Goal: Transaction & Acquisition: Purchase product/service

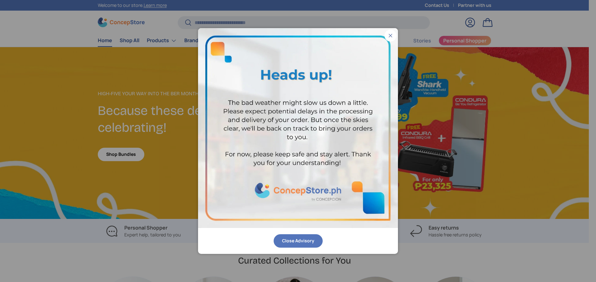
scroll to position [1615, 2553]
click at [390, 34] on button "Close" at bounding box center [390, 36] width 12 height 12
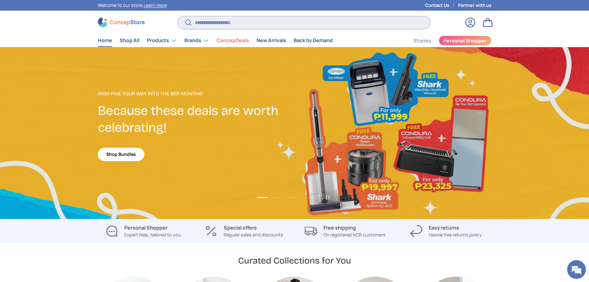
click at [326, 24] on input "Search" at bounding box center [304, 22] width 252 height 13
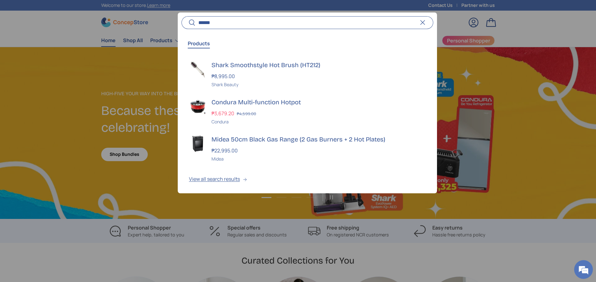
type input "******"
click at [181, 16] on button "Search" at bounding box center [188, 23] width 14 height 15
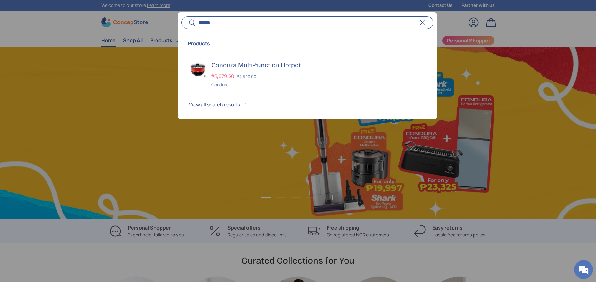
scroll to position [0, 596]
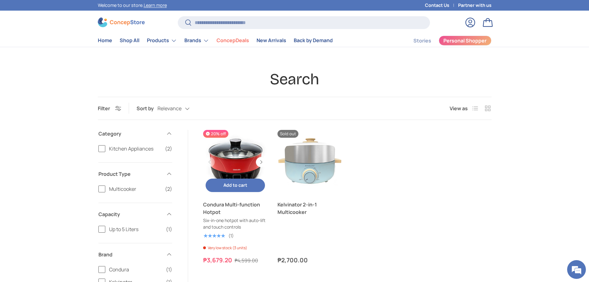
click at [239, 190] on button "Add to cart Add to cart" at bounding box center [235, 185] width 60 height 13
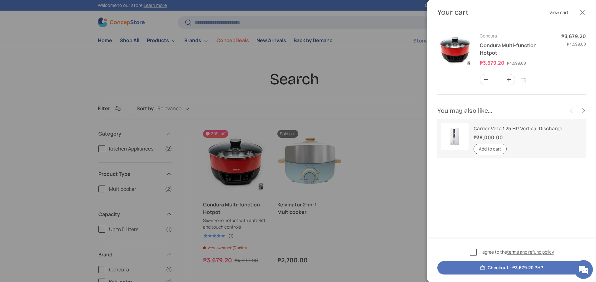
click at [524, 81] on link "Remove" at bounding box center [523, 81] width 12 height 12
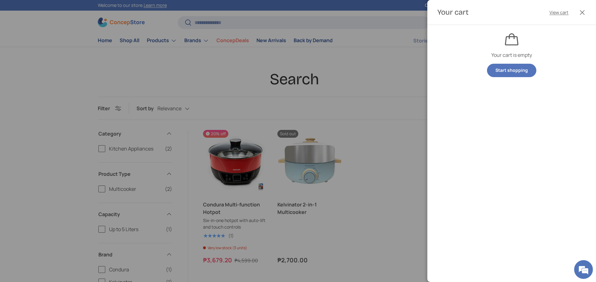
click at [222, 207] on div at bounding box center [298, 141] width 596 height 282
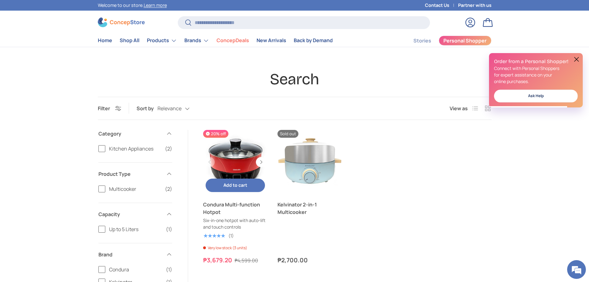
click at [224, 206] on link "Condura Multi-function Hotpot" at bounding box center [235, 208] width 65 height 15
